Goal: Navigation & Orientation: Find specific page/section

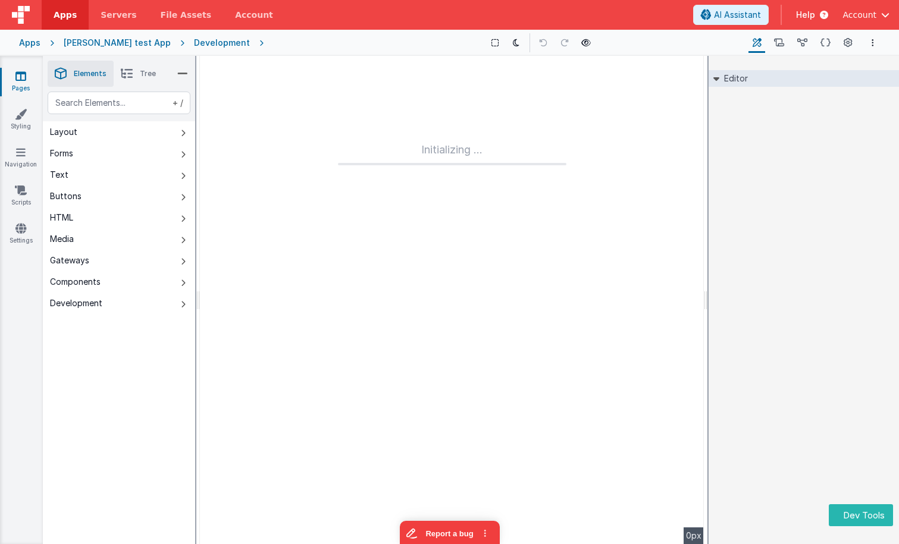
drag, startPoint x: 776, startPoint y: 187, endPoint x: 685, endPoint y: 161, distance: 94.3
click at [776, 187] on div "Editor DEV: Focus DEV: builderToggleConditionalCSS DEV: Remove DND DEV: updateS…" at bounding box center [803, 300] width 190 height 488
click at [194, 46] on div "Development" at bounding box center [222, 43] width 56 height 12
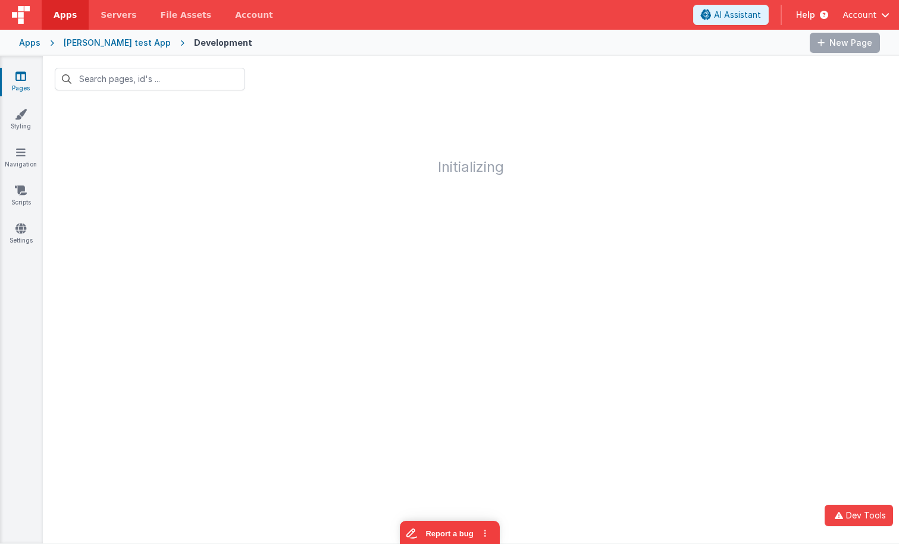
click at [22, 10] on img at bounding box center [21, 15] width 18 height 18
